Goal: Task Accomplishment & Management: Manage account settings

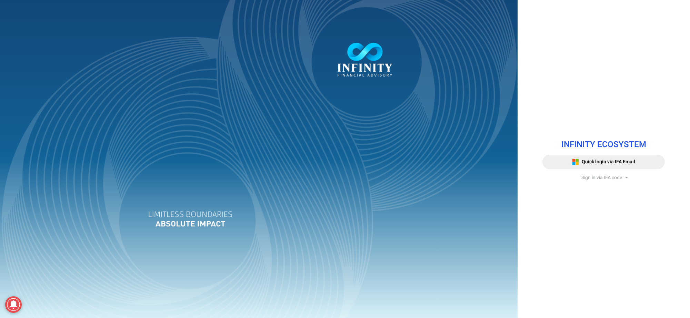
click at [602, 179] on span "Sign in via IFA code" at bounding box center [601, 177] width 41 height 7
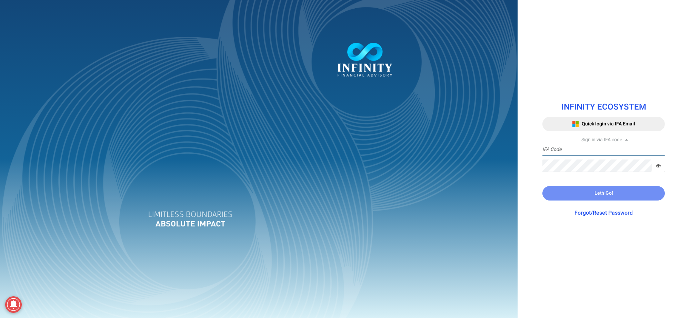
type input "IFA0052"
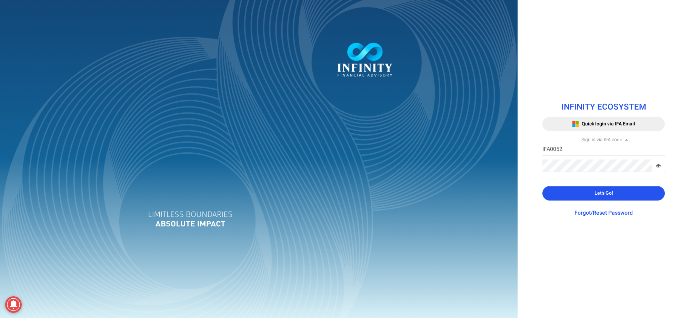
click at [593, 197] on button "Let's Go!" at bounding box center [604, 193] width 122 height 14
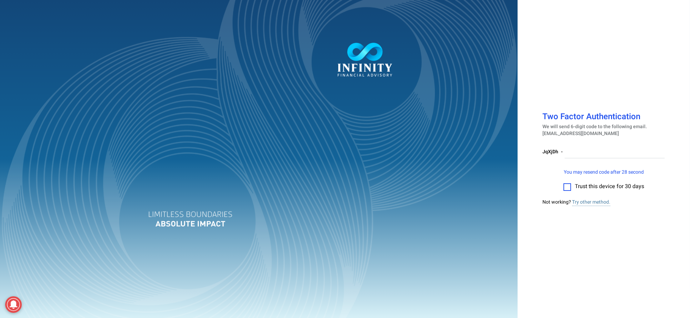
click at [568, 185] on label at bounding box center [568, 187] width 8 height 8
click at [567, 185] on input "checkbox" at bounding box center [567, 185] width 0 height 0
click at [574, 150] on input "number" at bounding box center [615, 152] width 100 height 13
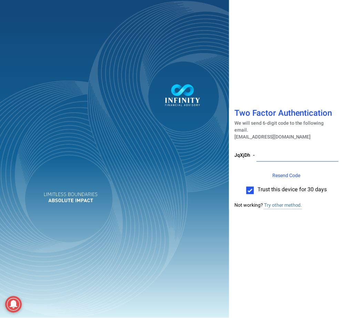
click at [278, 155] on input "number" at bounding box center [298, 155] width 82 height 13
type input "296030"
